Goal: Check status: Check status

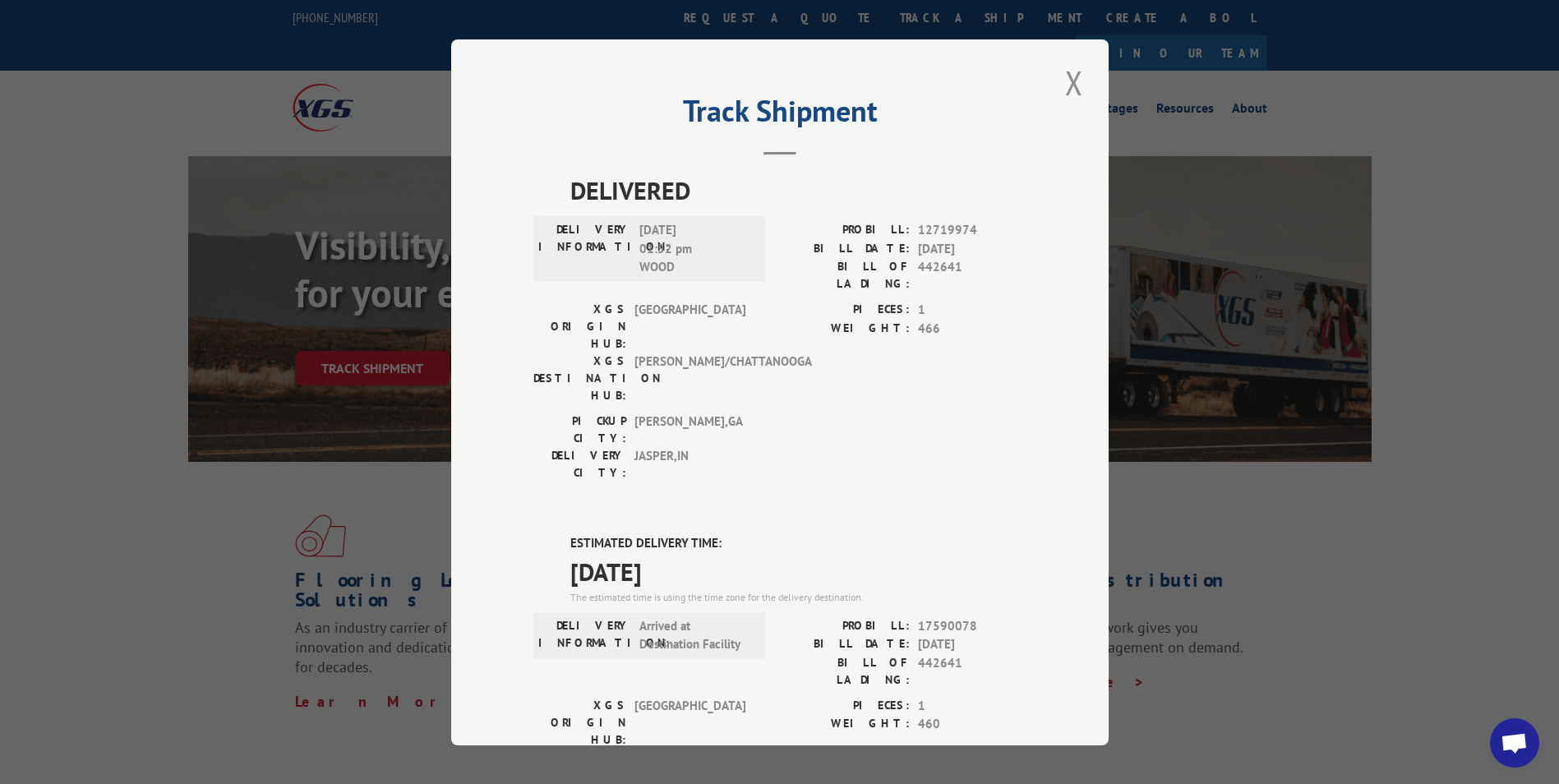
click at [1066, 83] on button "Close modal" at bounding box center [1074, 82] width 28 height 45
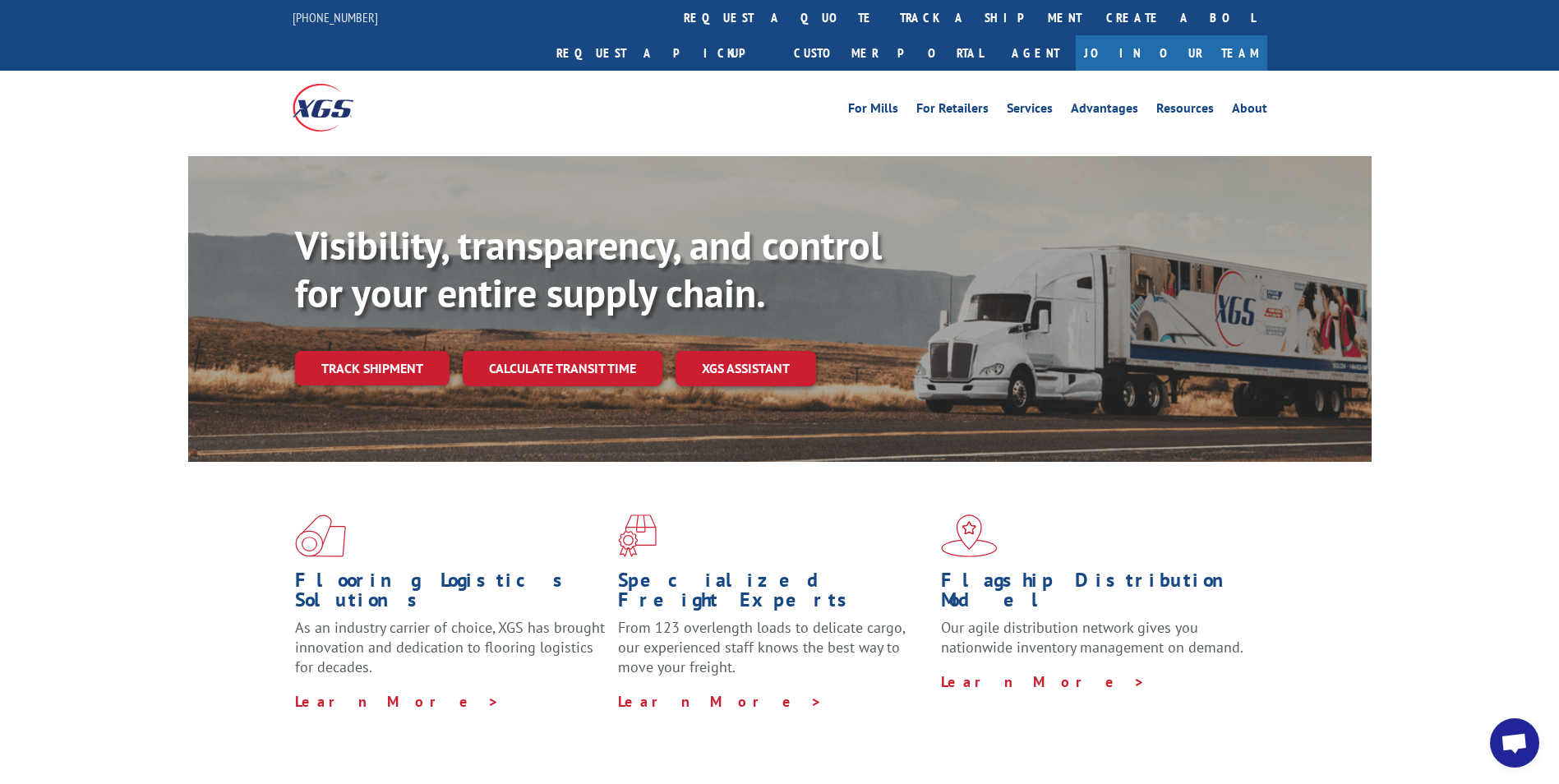
drag, startPoint x: 736, startPoint y: 20, endPoint x: 735, endPoint y: 29, distance: 9.1
click at [887, 20] on link "track a shipment" at bounding box center [990, 17] width 207 height 35
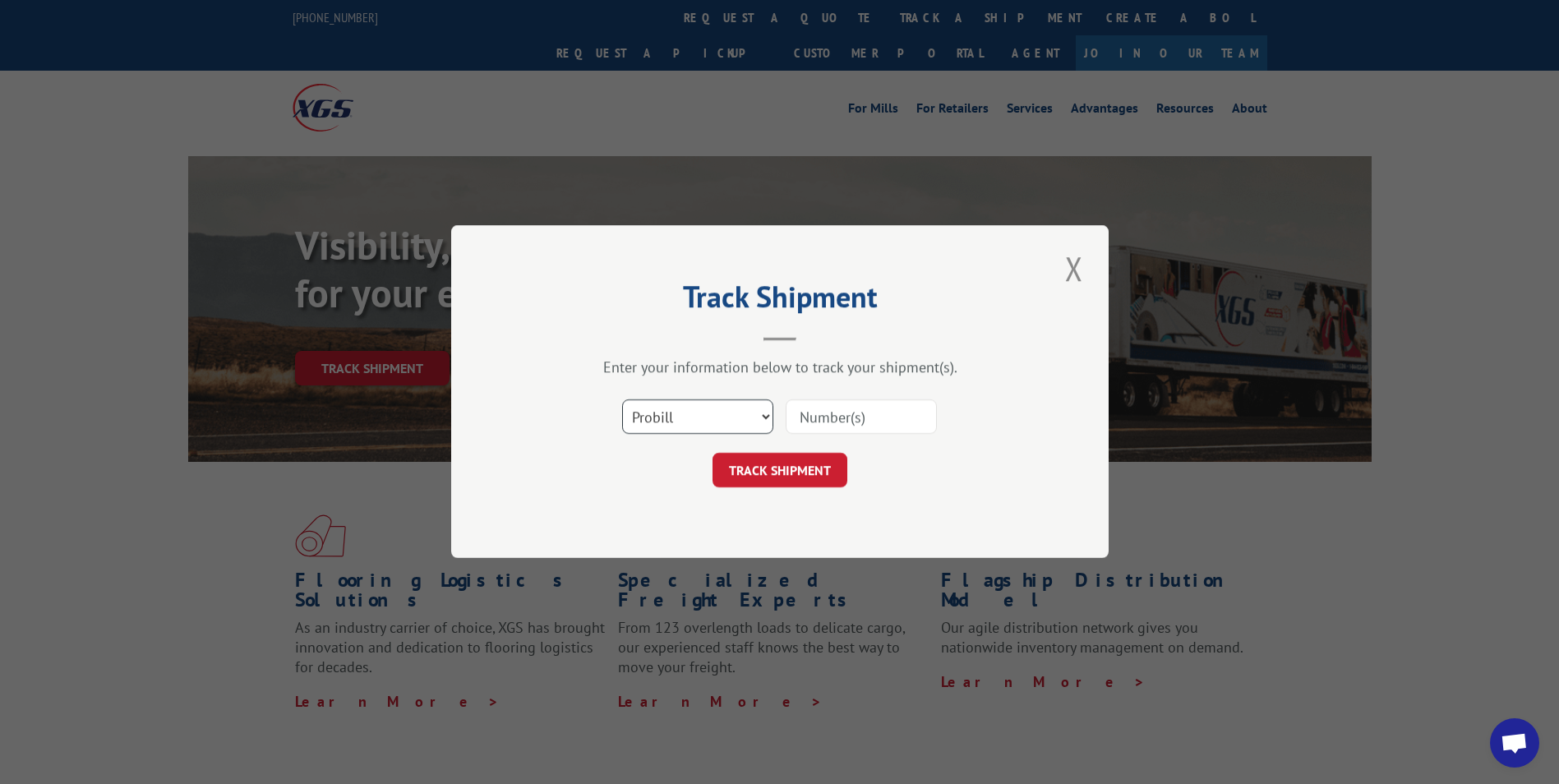
drag, startPoint x: 719, startPoint y: 413, endPoint x: 710, endPoint y: 431, distance: 20.1
click at [719, 413] on select "Select category... Probill BOL PO" at bounding box center [698, 417] width 152 height 34
select select "bol"
click at [622, 400] on select "Select category... Probill BOL PO" at bounding box center [698, 417] width 152 height 34
click at [830, 419] on input at bounding box center [861, 417] width 152 height 34
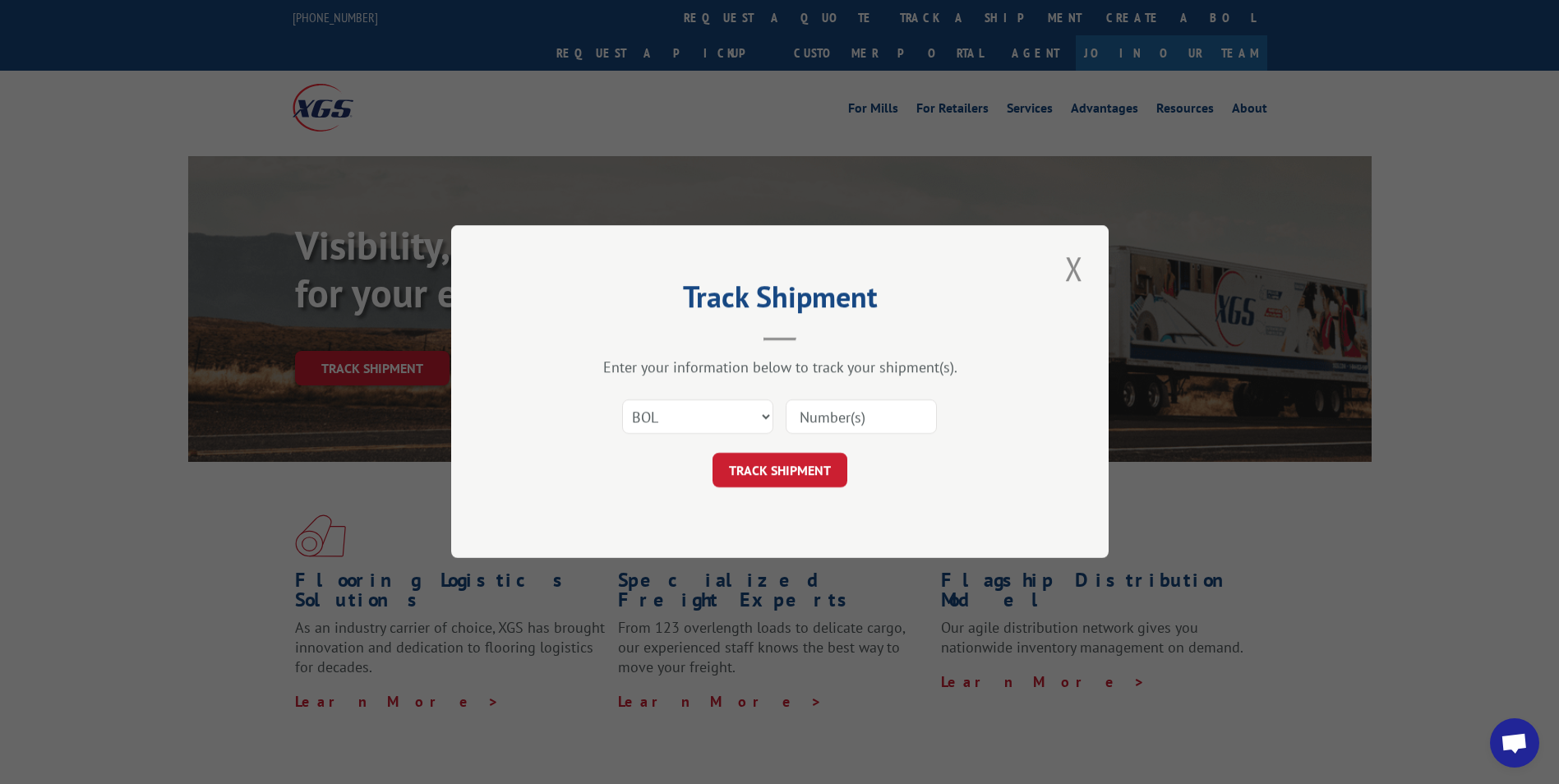
paste input "3370297"
type input "3370297"
click at [793, 466] on button "TRACK SHIPMENT" at bounding box center [779, 471] width 135 height 34
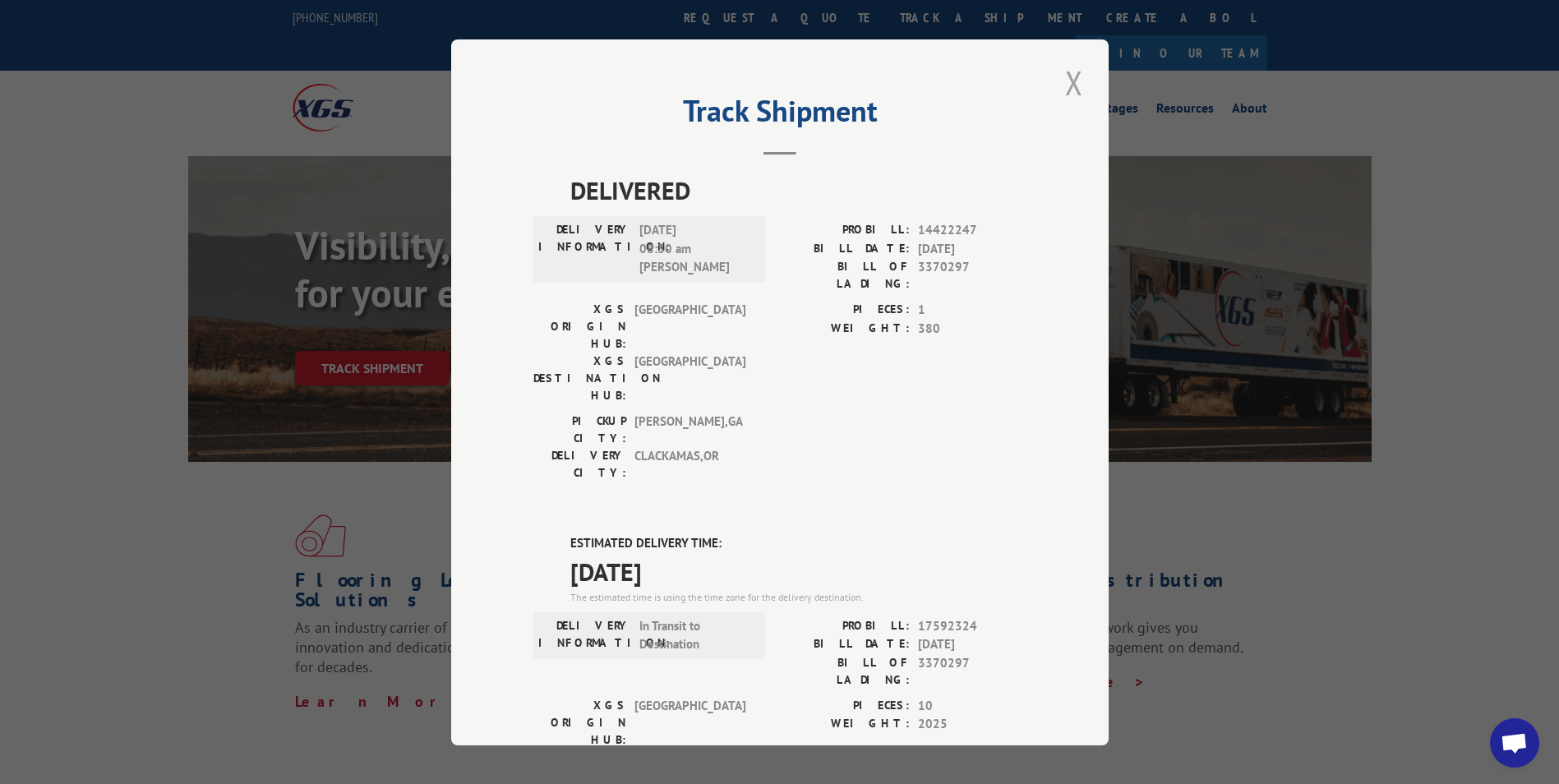
click at [1064, 85] on button "Close modal" at bounding box center [1074, 82] width 28 height 45
